Goal: Transaction & Acquisition: Purchase product/service

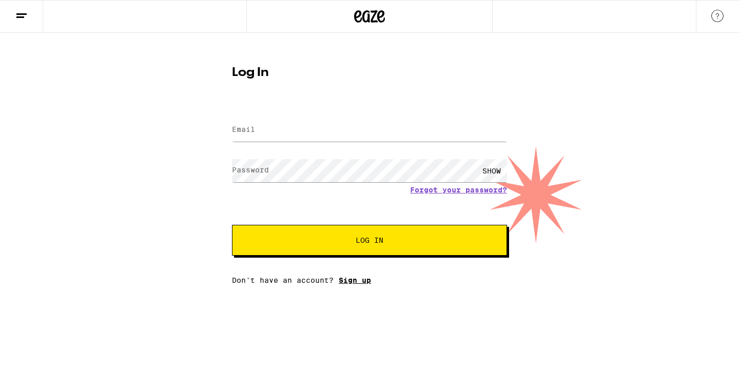
click at [357, 280] on link "Sign up" at bounding box center [355, 280] width 32 height 8
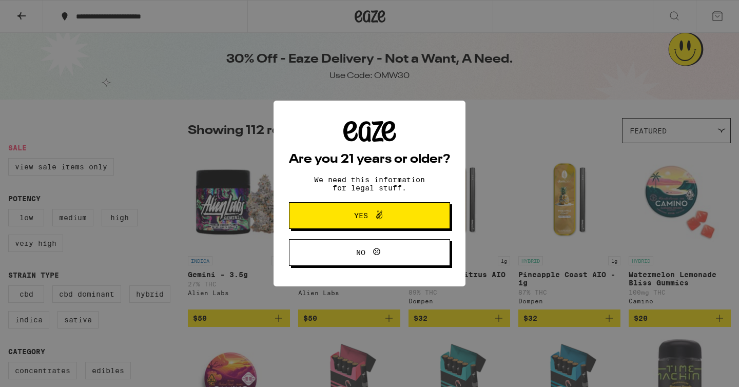
click at [383, 210] on icon at bounding box center [379, 215] width 12 height 12
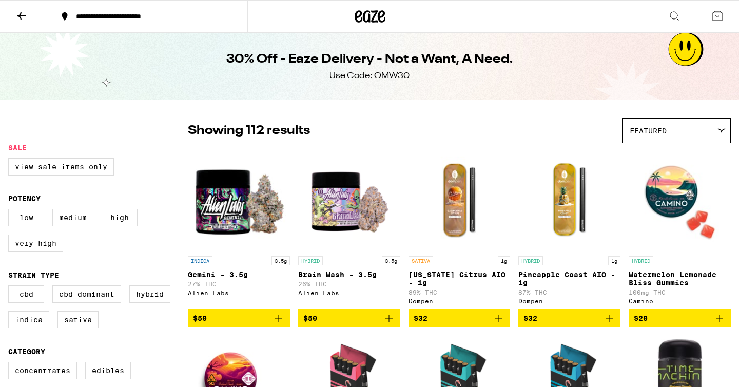
click at [400, 74] on div "Use Code: OMW30" at bounding box center [369, 75] width 80 height 11
copy div "OMW30"
click at [154, 16] on div "**********" at bounding box center [151, 16] width 161 height 7
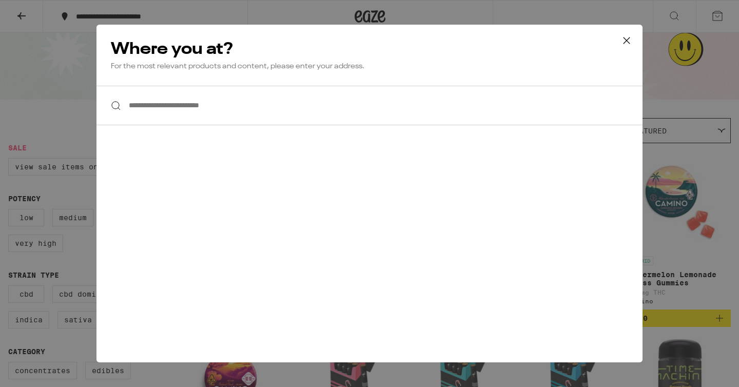
click at [175, 112] on input "**********" at bounding box center [369, 106] width 546 height 40
click at [626, 38] on icon at bounding box center [626, 40] width 15 height 15
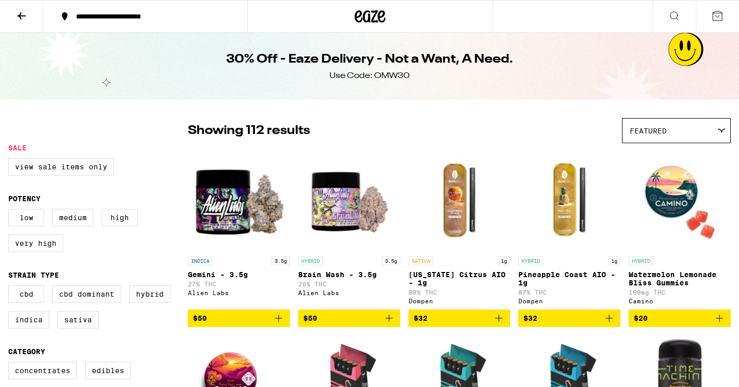
click at [713, 13] on icon at bounding box center [717, 15] width 9 height 9
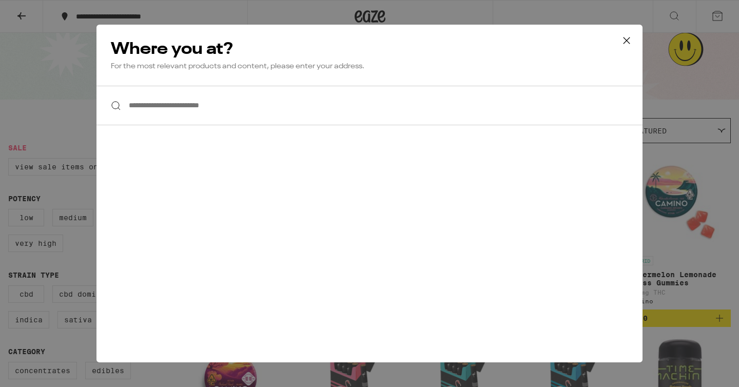
click at [281, 100] on input "**********" at bounding box center [369, 106] width 546 height 40
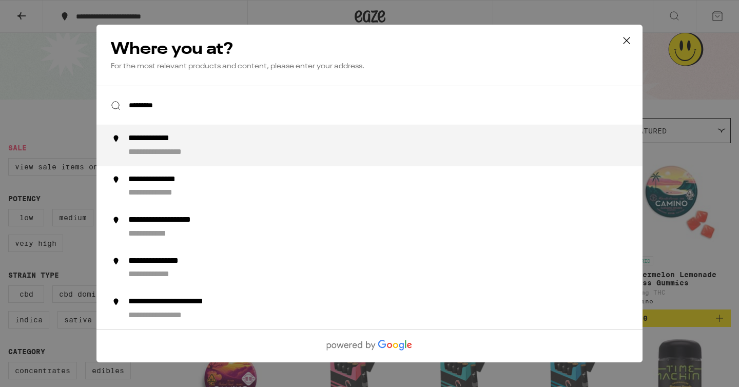
click at [192, 142] on div "**********" at bounding box center [162, 138] width 69 height 11
type input "**********"
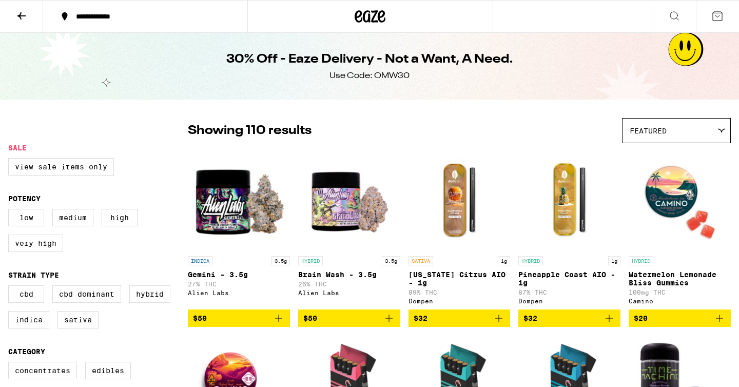
click at [717, 17] on icon at bounding box center [717, 16] width 12 height 12
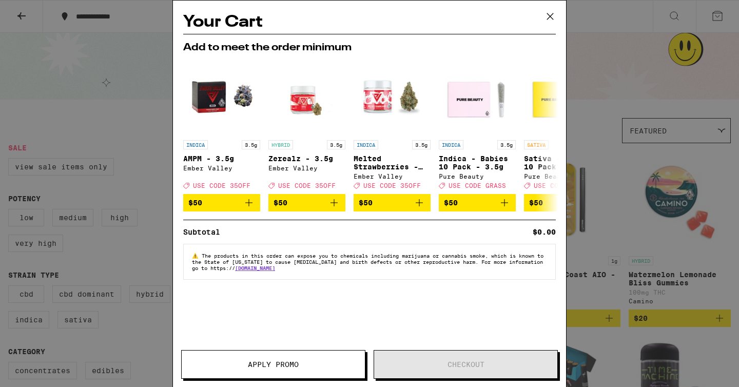
click at [555, 11] on icon at bounding box center [549, 16] width 15 height 15
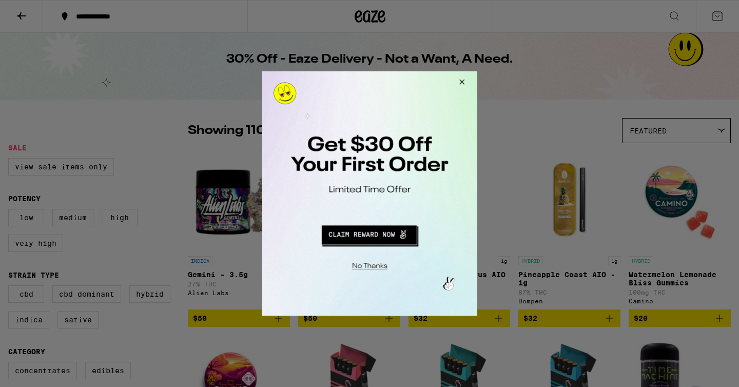
click at [371, 235] on button "Redirect to URL" at bounding box center [368, 233] width 179 height 25
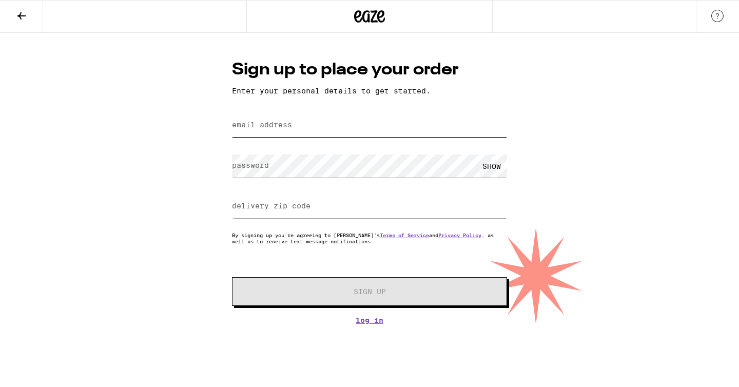
click at [359, 121] on input "email address" at bounding box center [369, 125] width 275 height 23
type input "jenraeder@gmail.com"
type input "94134"
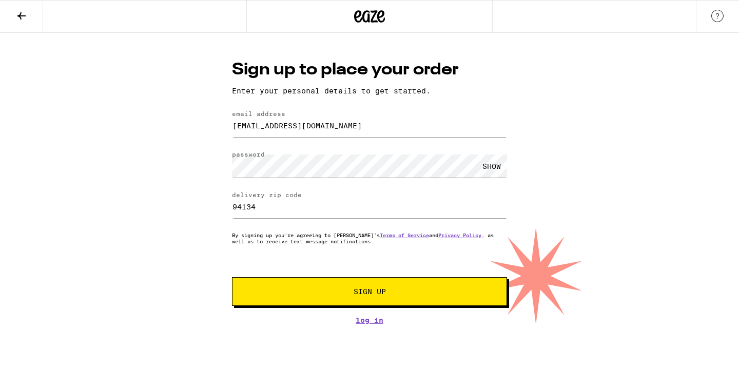
click at [494, 166] on div "SHOW" at bounding box center [491, 165] width 31 height 23
click at [576, 168] on div "Sign up to place your order Enter your personal details to get started. email a…" at bounding box center [369, 178] width 739 height 291
click at [372, 291] on span "Sign Up" at bounding box center [369, 291] width 32 height 7
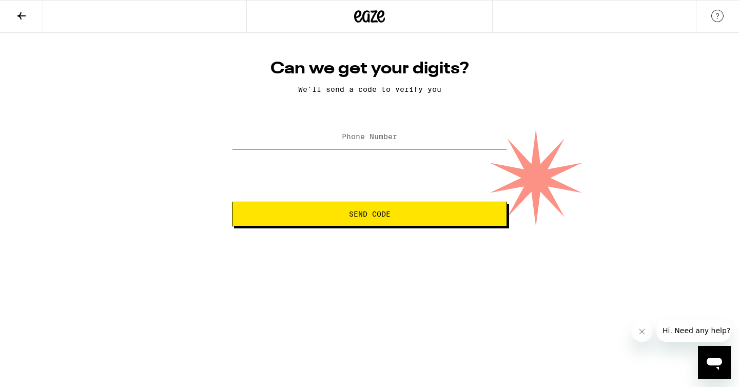
click at [413, 134] on input "Phone Number" at bounding box center [369, 137] width 275 height 23
type input "(415) 889-9067"
click at [361, 220] on button "Send Code" at bounding box center [369, 214] width 275 height 25
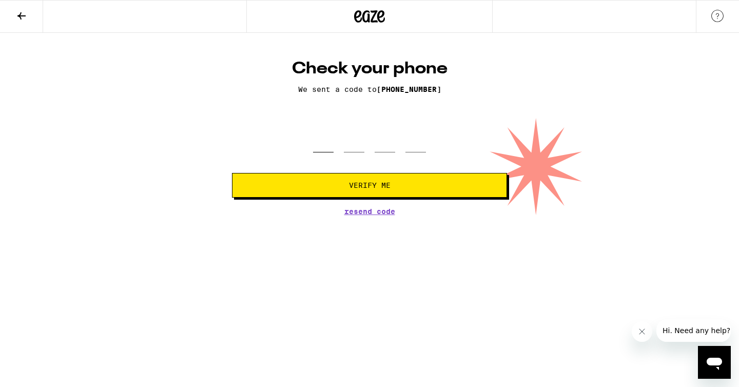
click at [325, 152] on input "tel" at bounding box center [323, 137] width 21 height 30
type input "6"
type input "5"
type input "8"
type input "3"
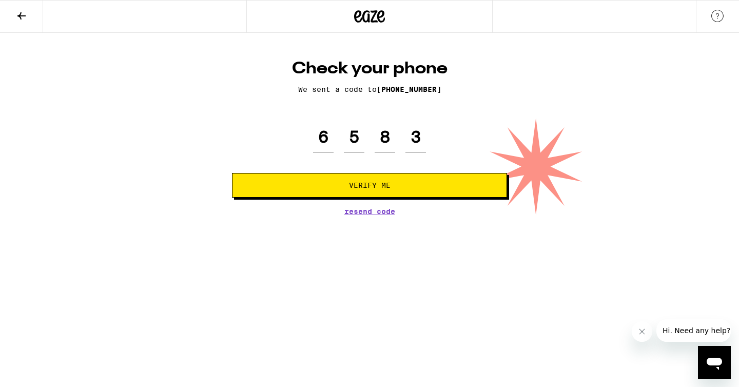
click at [344, 186] on span "Verify Me" at bounding box center [370, 185] width 258 height 7
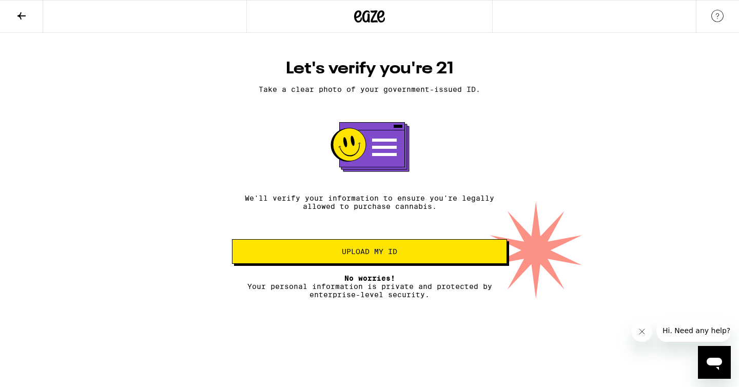
click at [390, 254] on span "Upload my ID" at bounding box center [369, 251] width 55 height 7
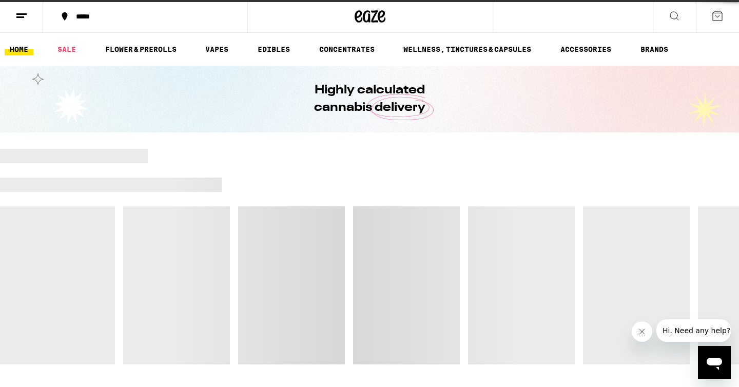
click at [391, 237] on div at bounding box center [369, 256] width 739 height 215
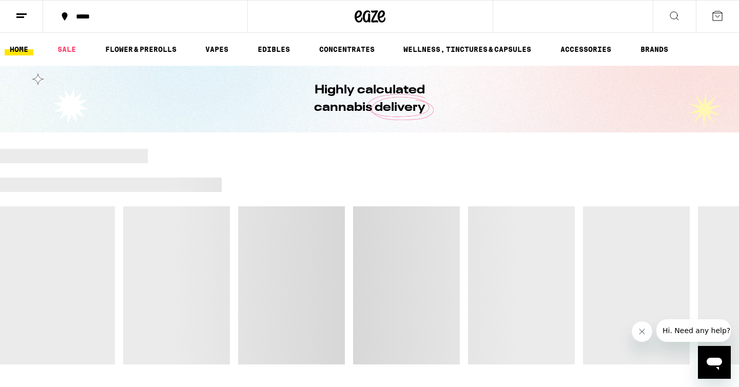
click at [473, 161] on div at bounding box center [443, 156] width 591 height 14
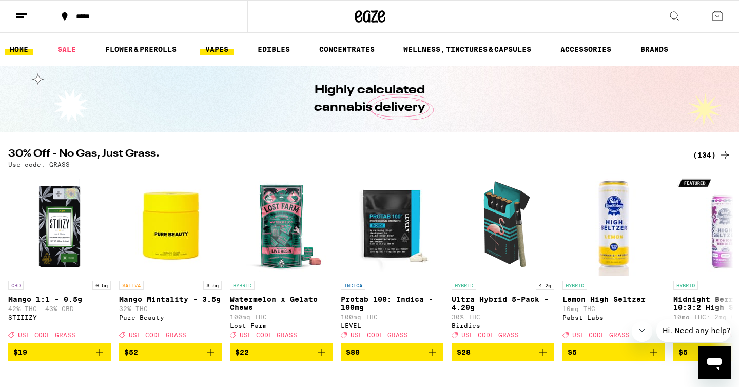
click at [221, 48] on link "VAPES" at bounding box center [216, 49] width 33 height 12
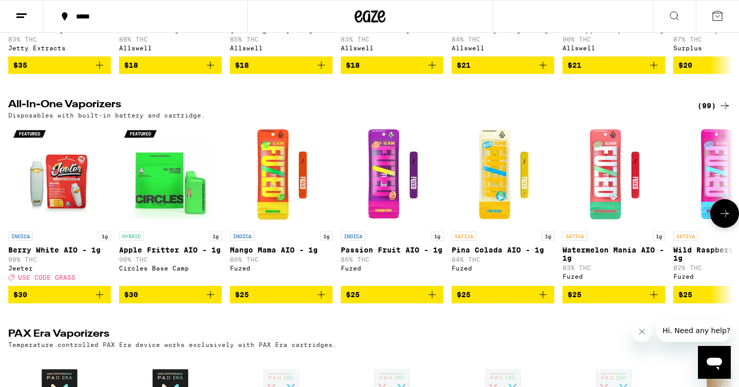
scroll to position [492, 0]
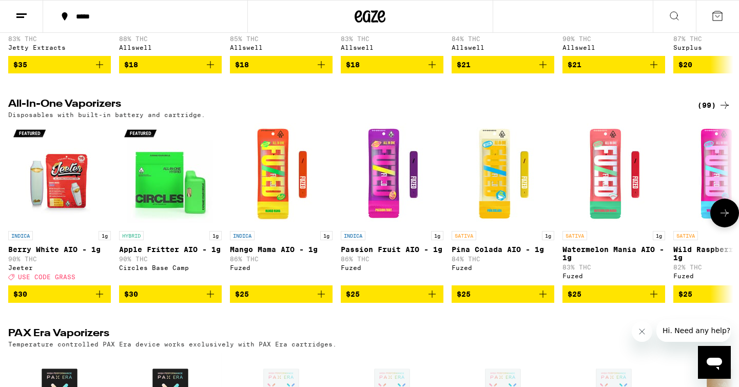
click at [371, 300] on span "$25" at bounding box center [392, 294] width 92 height 12
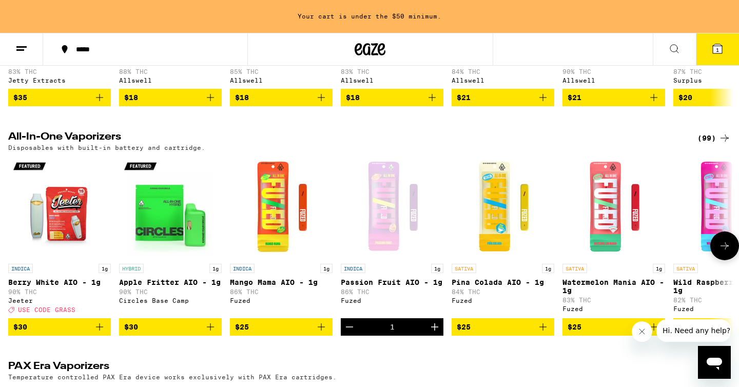
scroll to position [525, 0]
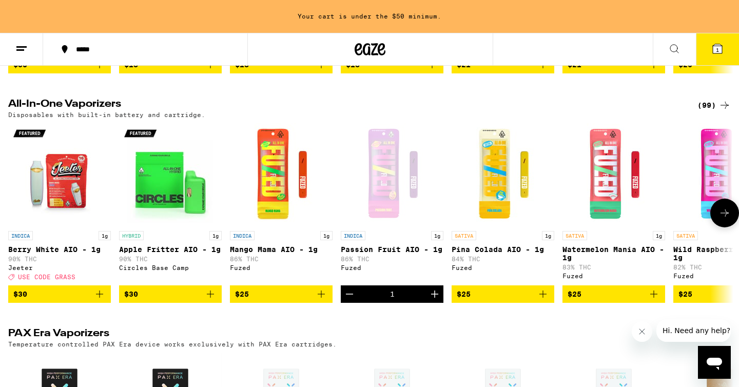
click at [600, 300] on span "$25" at bounding box center [613, 294] width 92 height 12
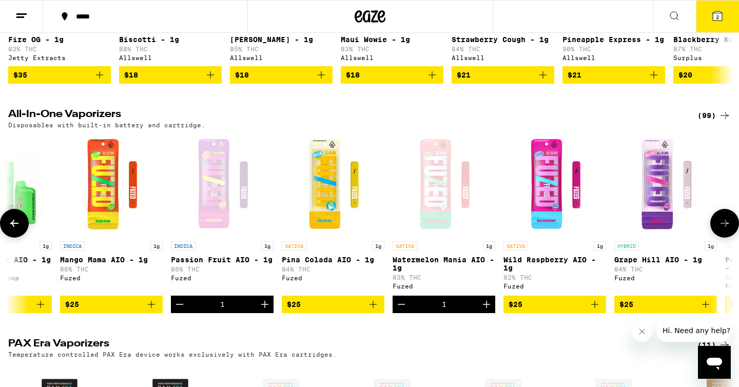
scroll to position [0, 170]
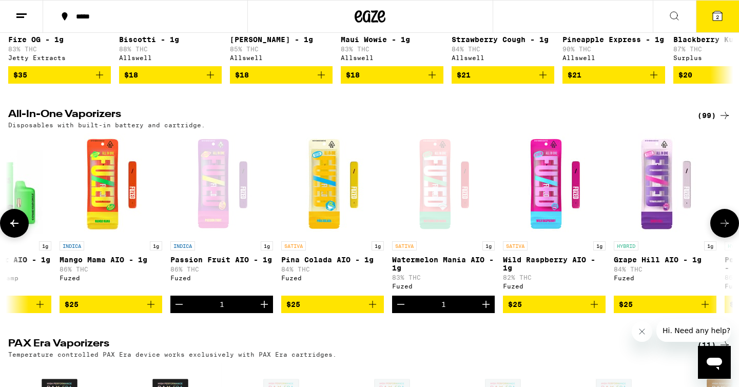
click at [339, 272] on p "84% THC" at bounding box center [332, 269] width 103 height 7
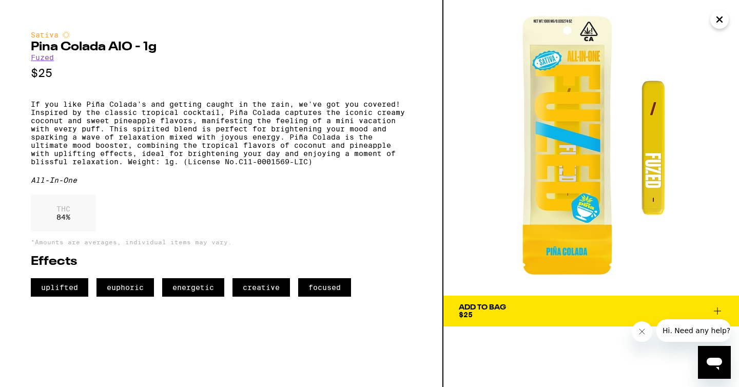
click at [720, 21] on icon "Close" at bounding box center [719, 19] width 5 height 5
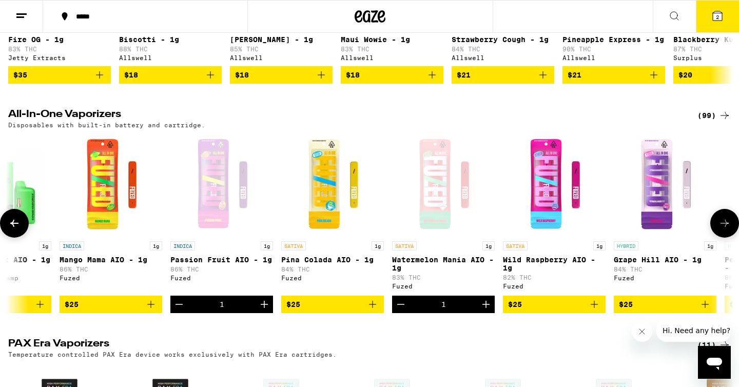
click at [589, 310] on icon "Add to bag" at bounding box center [594, 304] width 12 height 12
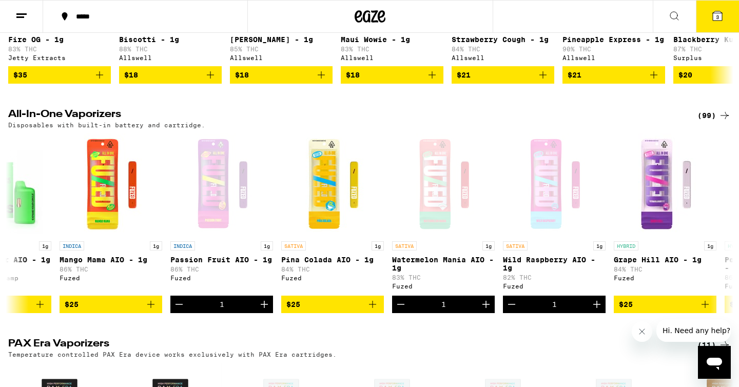
click at [718, 21] on icon at bounding box center [717, 16] width 12 height 12
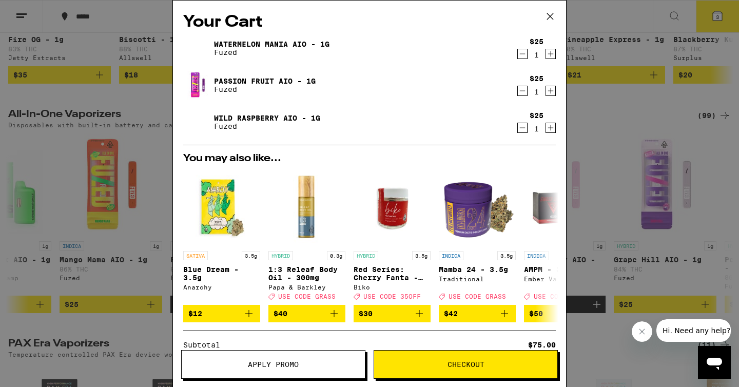
click at [522, 129] on icon "Decrement" at bounding box center [522, 128] width 9 height 12
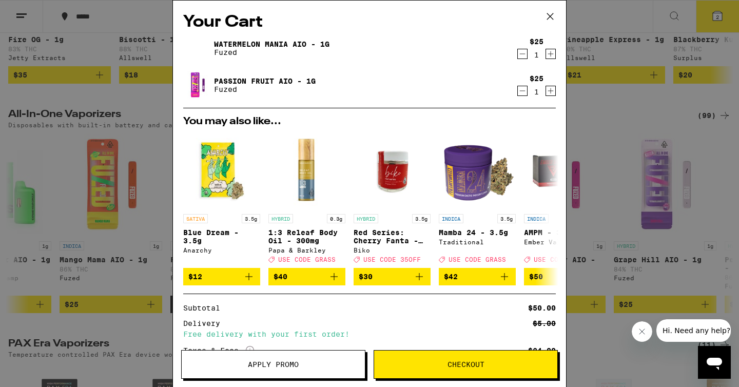
click at [550, 18] on icon at bounding box center [549, 16] width 15 height 15
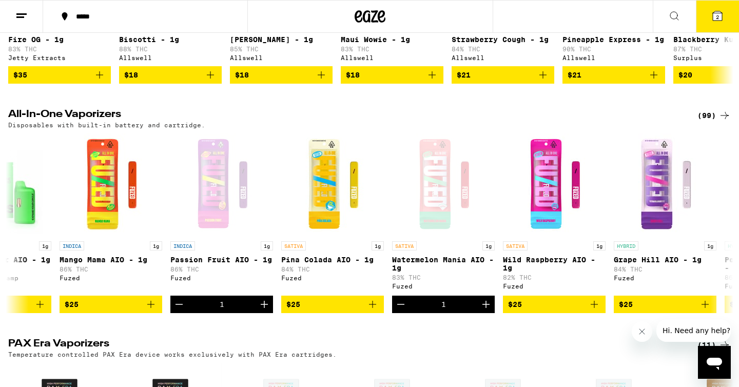
click at [722, 16] on icon at bounding box center [717, 16] width 12 height 12
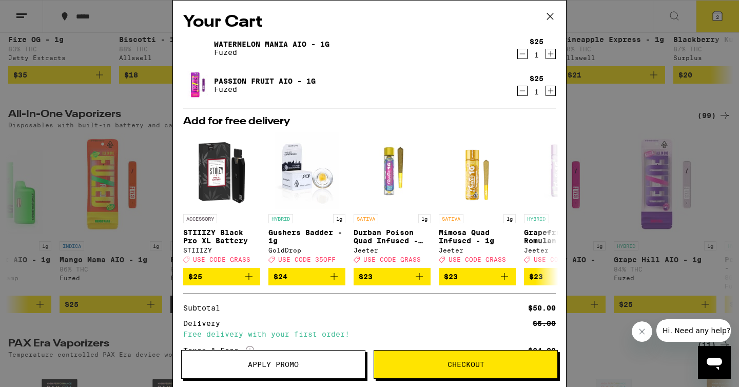
click at [307, 363] on span "Apply Promo" at bounding box center [273, 364] width 183 height 7
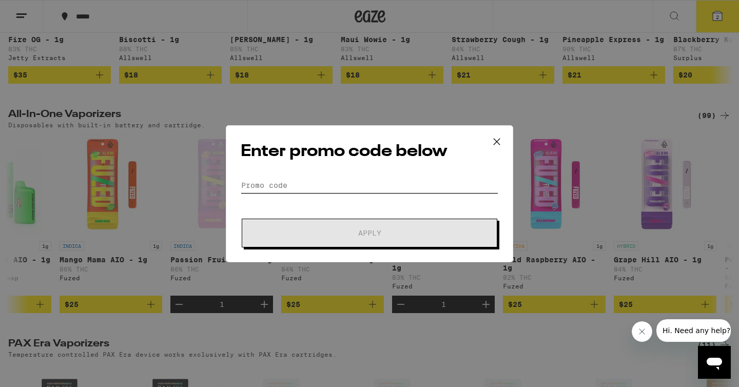
click at [337, 185] on input "Promo Code" at bounding box center [370, 185] width 258 height 15
paste input "OMW30"
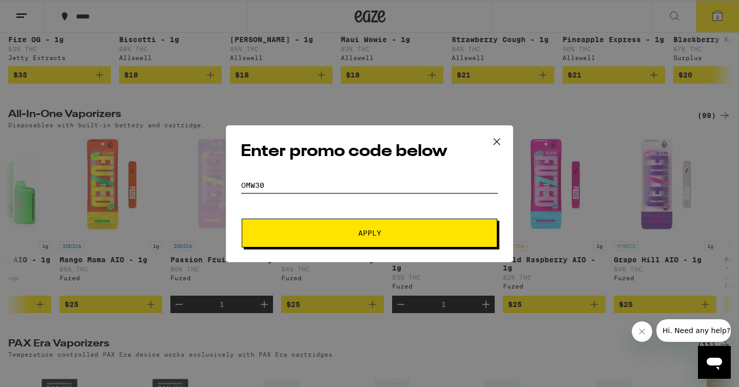
type input "OMW30"
click at [338, 229] on span "Apply" at bounding box center [369, 232] width 185 height 7
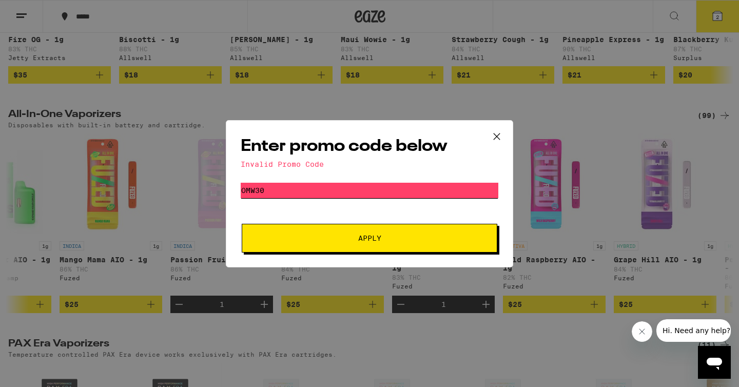
click at [339, 185] on input "OMW30" at bounding box center [370, 190] width 258 height 15
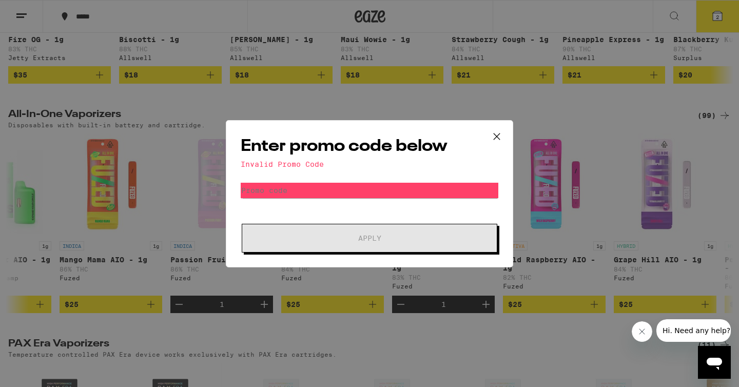
click at [497, 134] on icon at bounding box center [496, 136] width 15 height 15
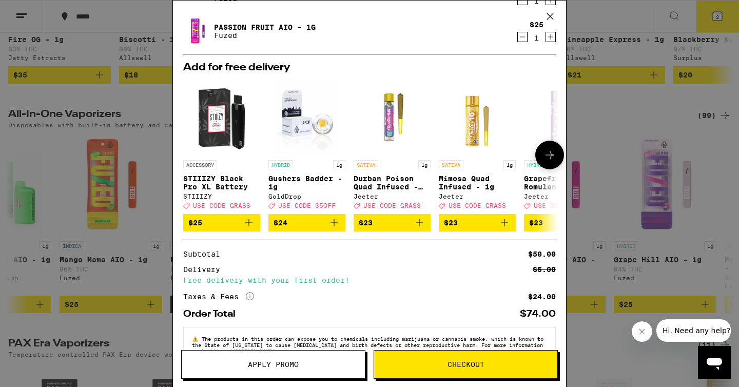
scroll to position [86, 0]
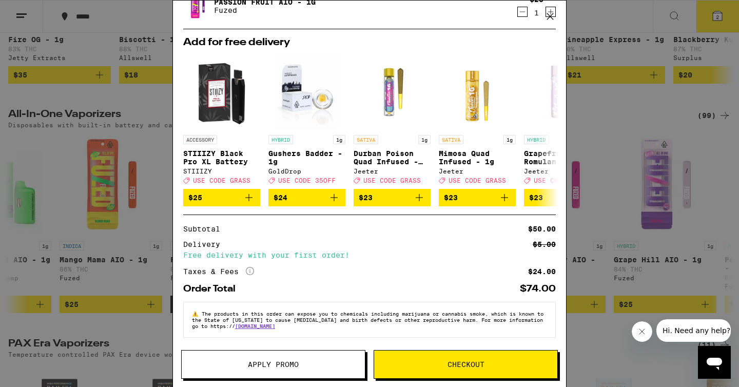
click at [301, 357] on button "Apply Promo" at bounding box center [273, 364] width 184 height 29
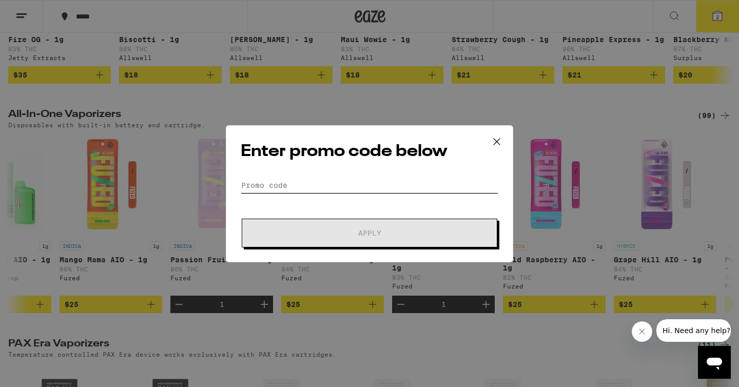
click at [327, 185] on input "Promo Code" at bounding box center [370, 185] width 258 height 15
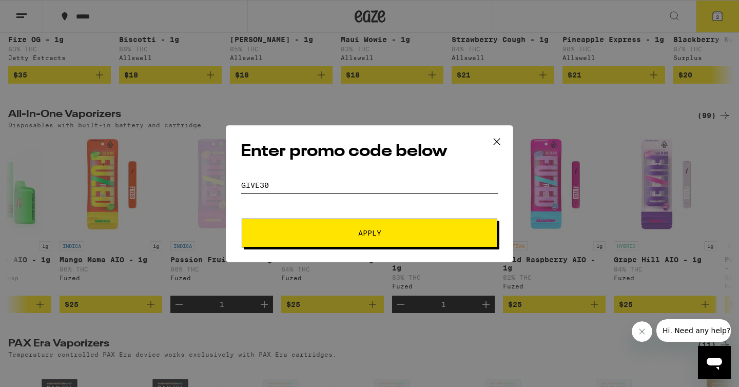
type input "give30"
click at [333, 226] on button "Apply" at bounding box center [370, 233] width 256 height 29
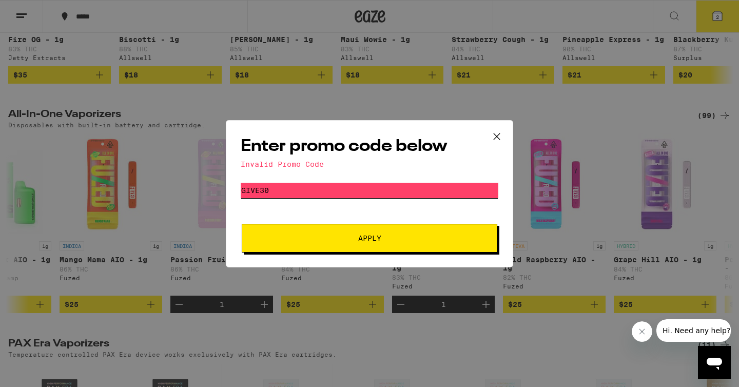
click at [334, 192] on input "give30" at bounding box center [370, 190] width 258 height 15
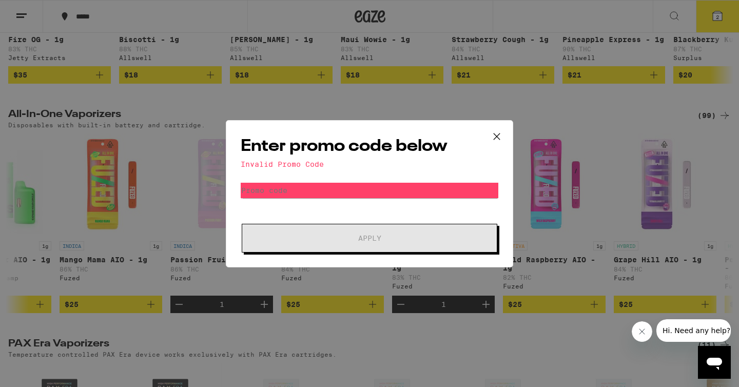
click at [497, 134] on icon at bounding box center [497, 136] width 6 height 6
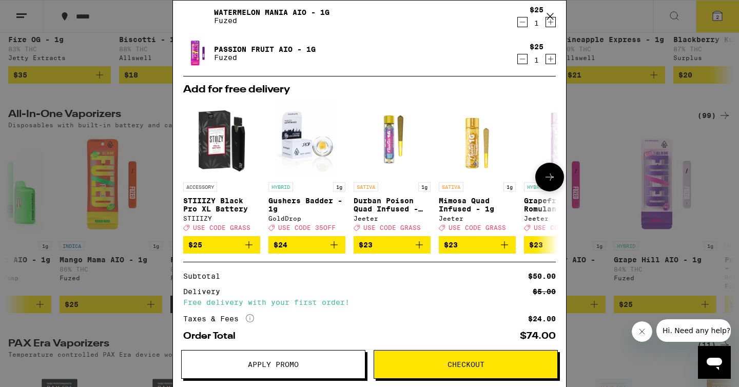
scroll to position [86, 0]
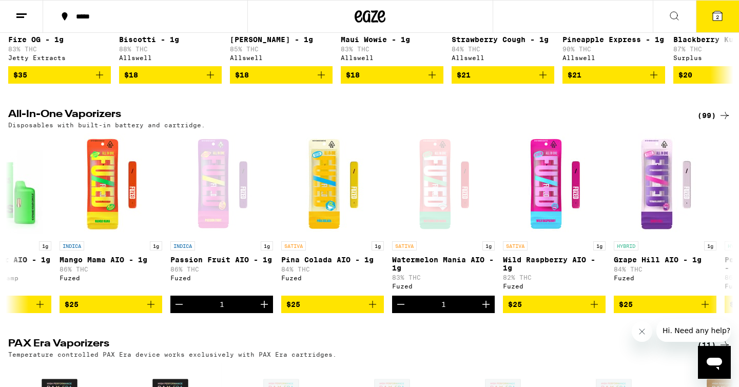
click at [711, 17] on icon at bounding box center [717, 16] width 12 height 12
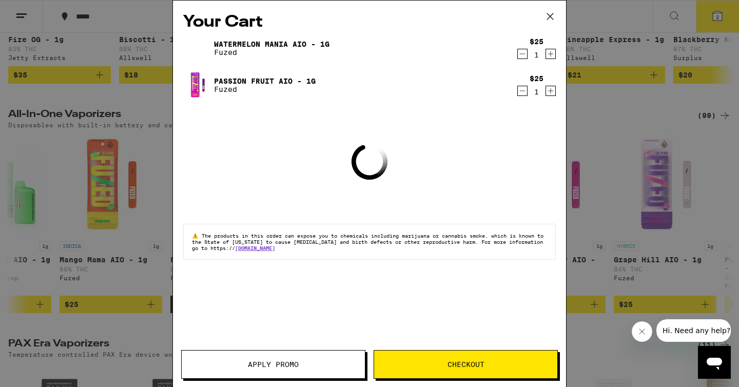
click at [233, 358] on button "Apply Promo" at bounding box center [273, 364] width 184 height 29
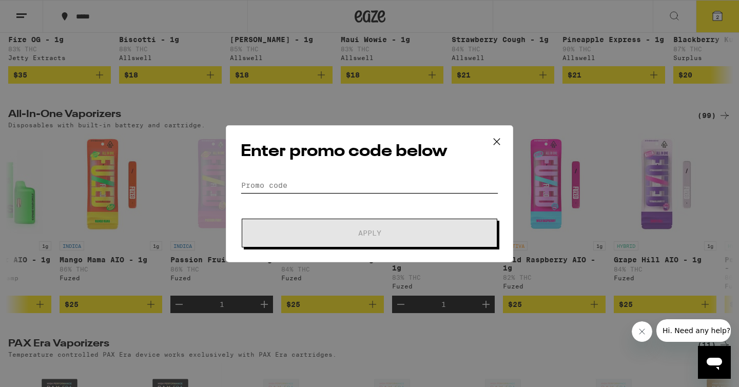
click at [293, 184] on input "Promo Code" at bounding box center [370, 185] width 258 height 15
paste input "MOON30"
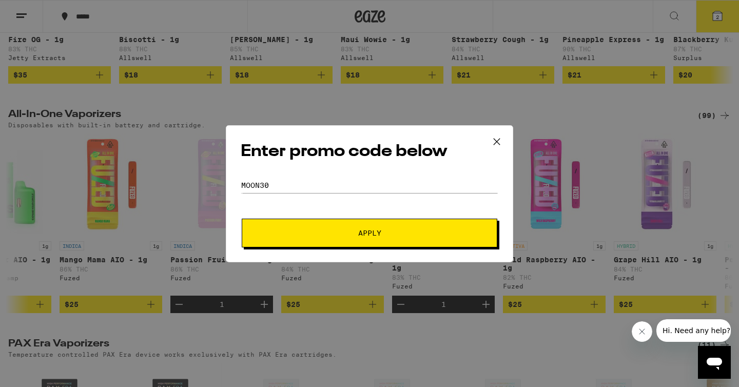
click at [353, 225] on button "Apply" at bounding box center [370, 233] width 256 height 29
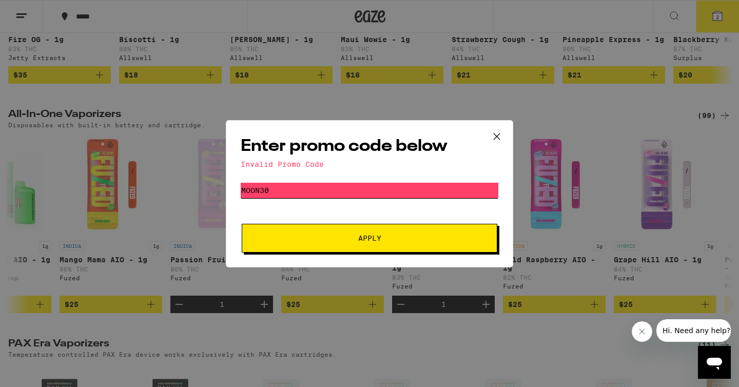
click at [298, 187] on input "MOON30" at bounding box center [370, 190] width 258 height 15
paste input "COZY"
click at [326, 235] on span "Apply" at bounding box center [369, 237] width 185 height 7
click at [321, 193] on input "COZY30" at bounding box center [370, 190] width 258 height 15
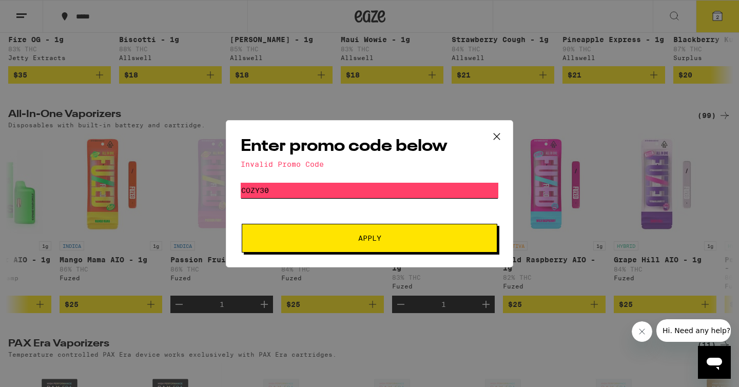
click at [321, 193] on input "COZY30" at bounding box center [370, 190] width 258 height 15
paste input "LOUD"
type input "CLOUD"
click at [350, 240] on span "Apply" at bounding box center [369, 237] width 185 height 7
click at [498, 133] on icon at bounding box center [497, 136] width 6 height 6
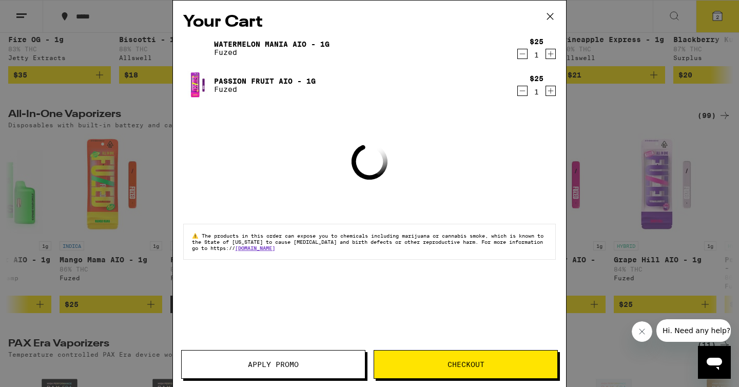
click at [549, 19] on icon at bounding box center [549, 16] width 15 height 15
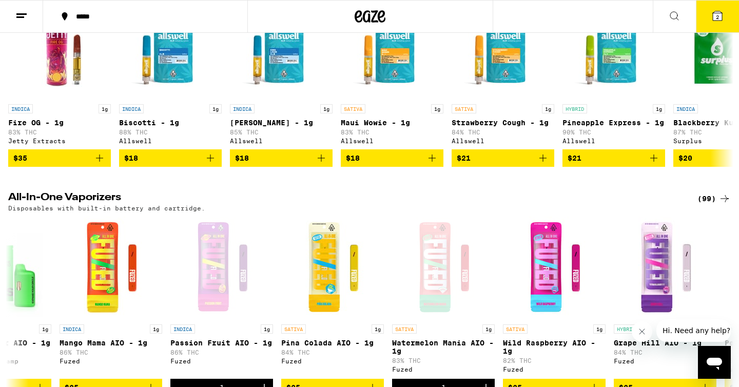
scroll to position [173, 0]
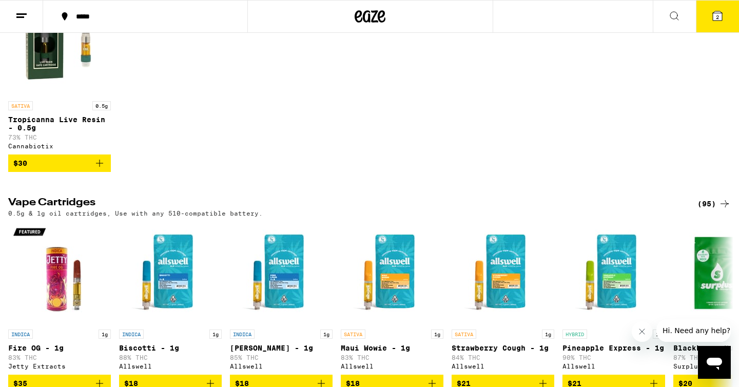
click at [371, 16] on icon at bounding box center [370, 16] width 31 height 18
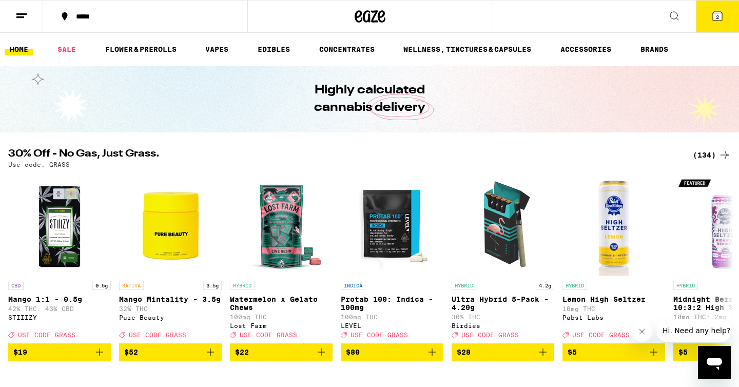
click at [16, 8] on button at bounding box center [21, 17] width 43 height 32
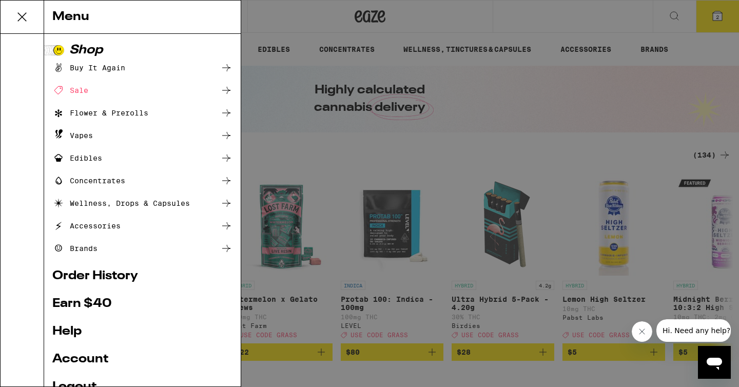
scroll to position [85, 0]
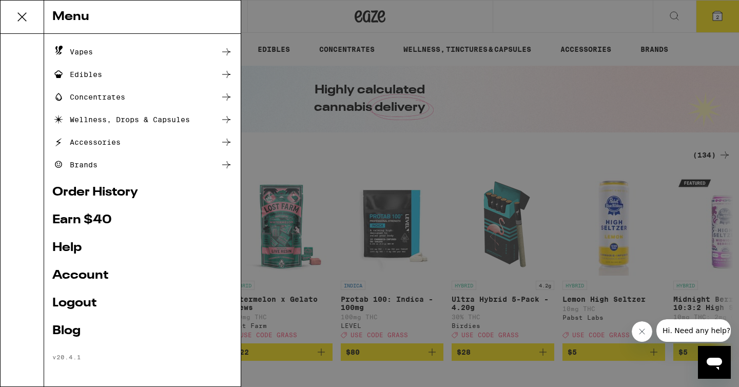
click at [111, 184] on ul "Shop Buy It Again Sale Flower & Prerolls Vapes Edibles Concentrates Wellness, D…" at bounding box center [142, 160] width 180 height 400
click at [80, 217] on link "Earn $ 40" at bounding box center [142, 220] width 180 height 12
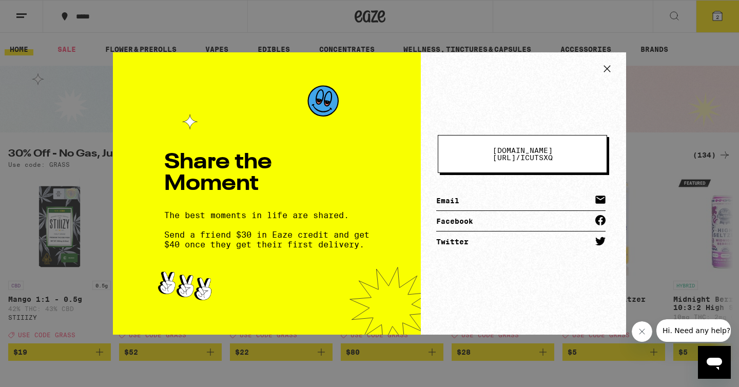
click at [608, 69] on icon at bounding box center [606, 68] width 15 height 15
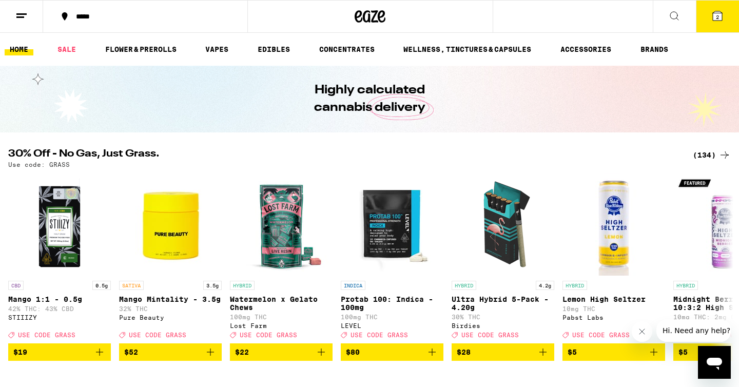
click at [717, 13] on icon at bounding box center [717, 15] width 9 height 9
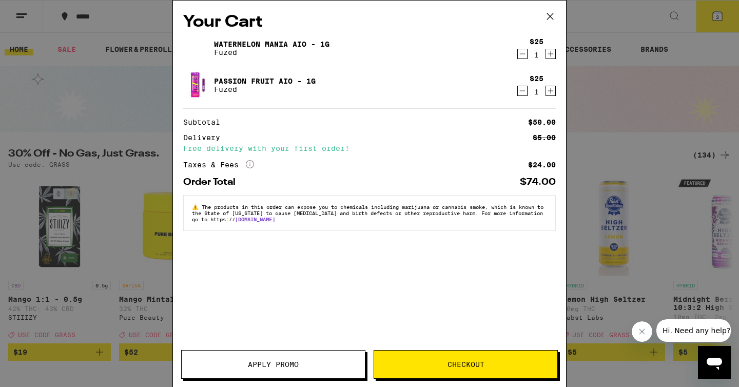
click at [304, 360] on button "Apply Promo" at bounding box center [273, 364] width 184 height 29
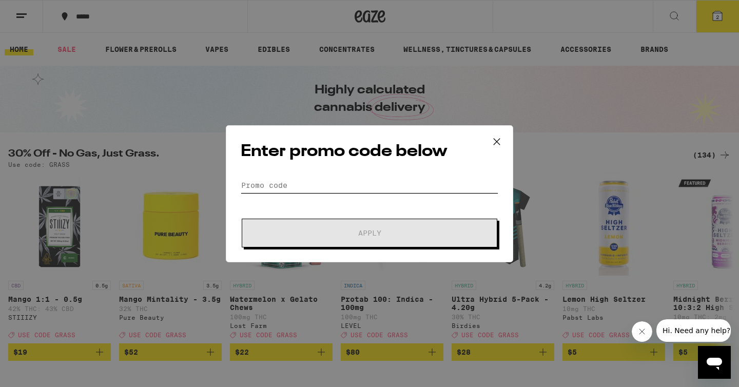
click at [339, 189] on input "Promo Code" at bounding box center [370, 185] width 258 height 15
paste input "VIVA30"
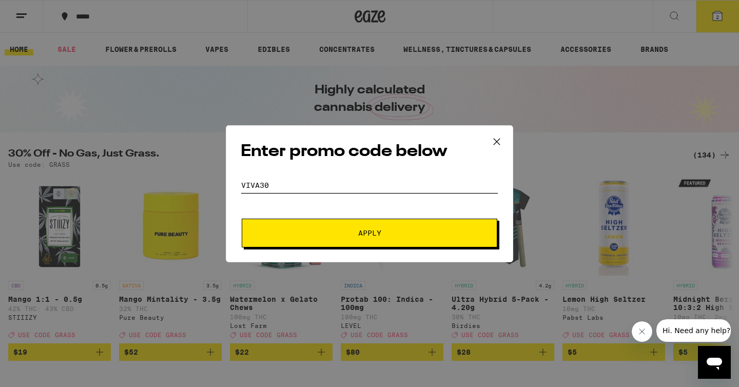
type input "VIVA30"
click at [367, 237] on span "Apply" at bounding box center [369, 232] width 23 height 7
